Goal: Check status: Check status

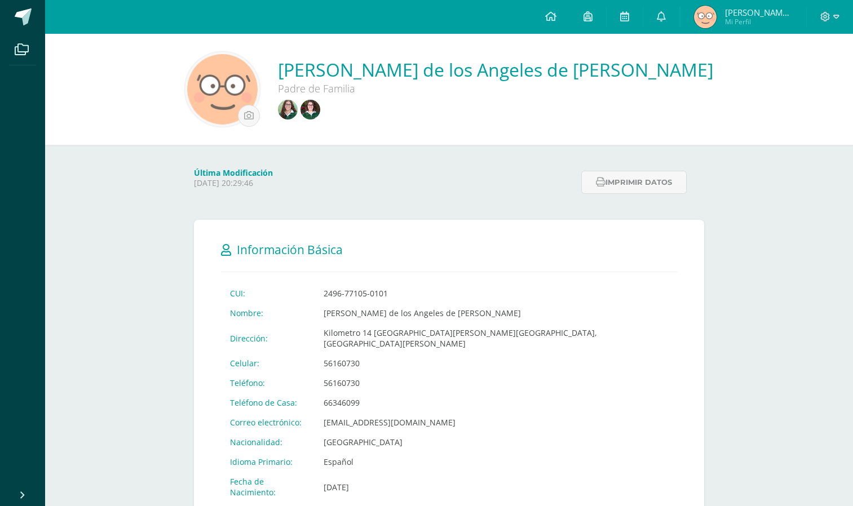
click at [332, 111] on div "[PERSON_NAME] de los Angeles de [PERSON_NAME] Padre de Familia" at bounding box center [449, 89] width 790 height 75
click at [333, 111] on div "[PERSON_NAME] de los Angeles de [PERSON_NAME] Padre de Familia" at bounding box center [449, 89] width 790 height 75
click at [298, 115] on img at bounding box center [288, 110] width 20 height 20
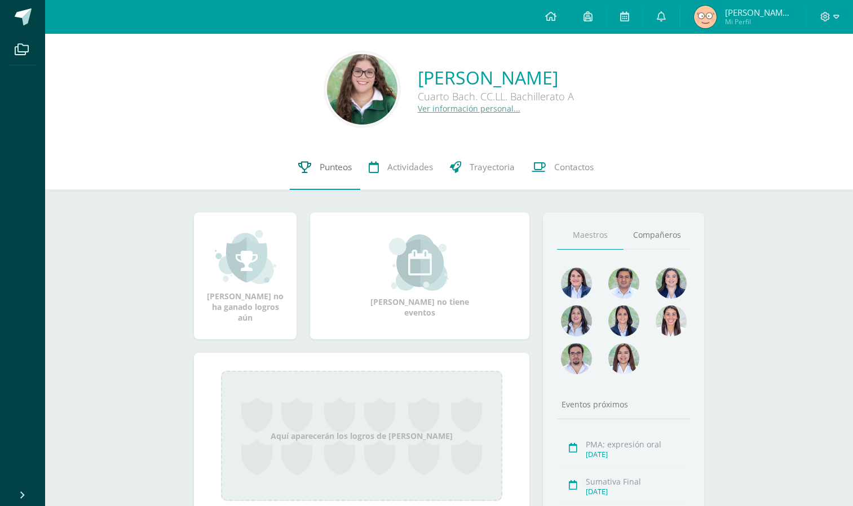
click at [326, 162] on span "Punteos" at bounding box center [336, 167] width 32 height 12
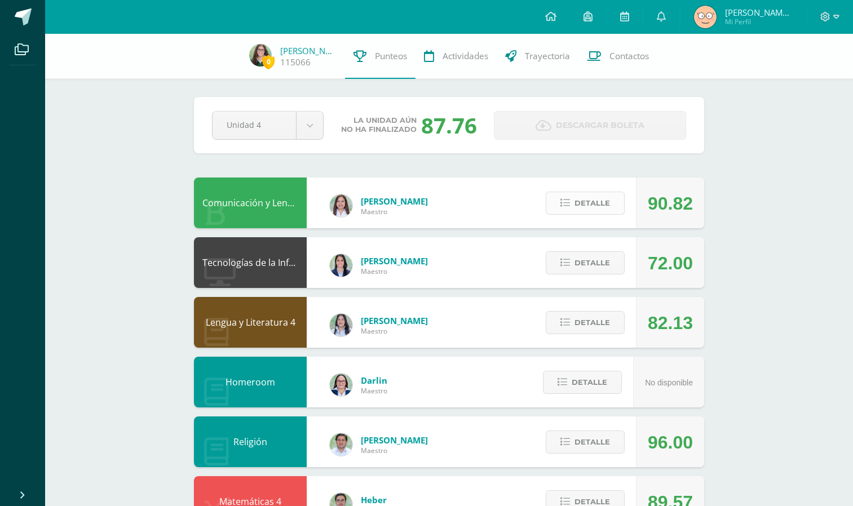
click at [592, 205] on span "Detalle" at bounding box center [592, 203] width 36 height 21
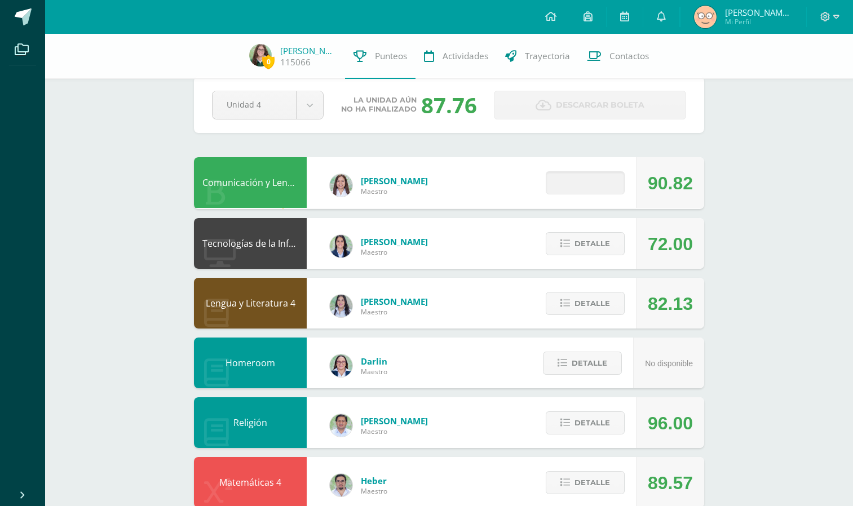
scroll to position [21, 0]
